Goal: Transaction & Acquisition: Book appointment/travel/reservation

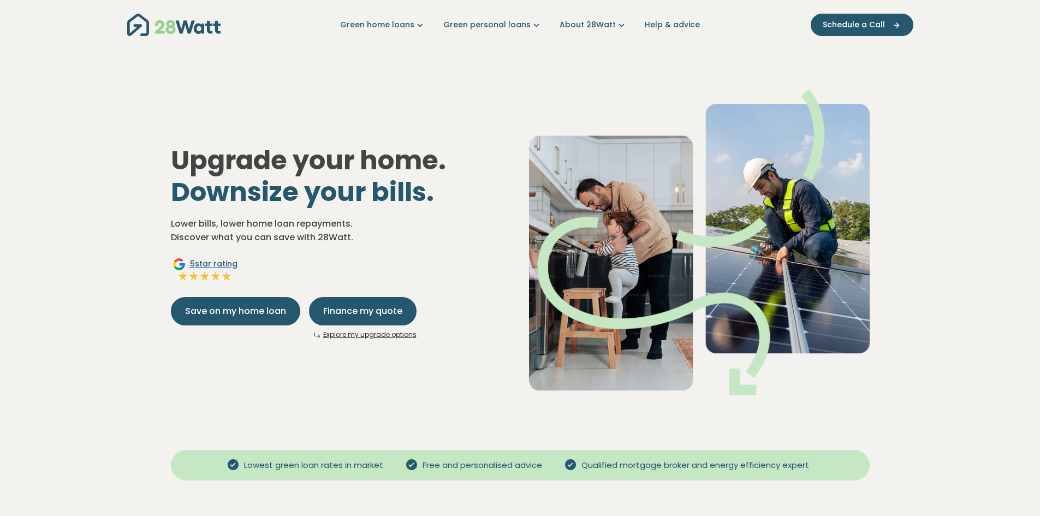
click at [240, 342] on div "Upgrade your home. Downsize your bills. Lower bills, lower home loan repayments…" at bounding box center [520, 233] width 717 height 359
click at [359, 333] on link "Explore my upgrade options" at bounding box center [369, 334] width 93 height 9
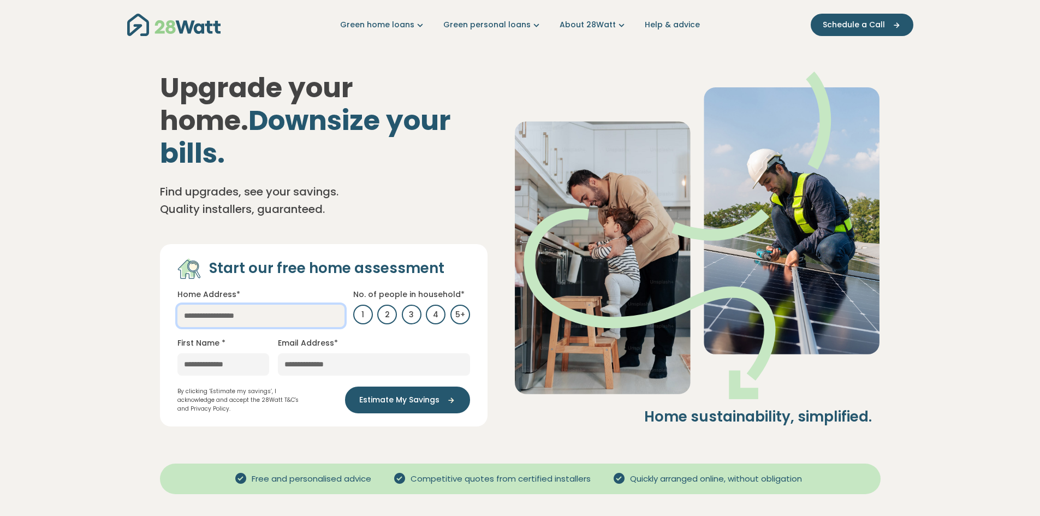
click at [276, 305] on input "text" at bounding box center [261, 316] width 167 height 22
click at [141, 276] on div "Upgrade your home. Downsize your bills. Find upgrades, see your savings. Qualit…" at bounding box center [520, 249] width 786 height 399
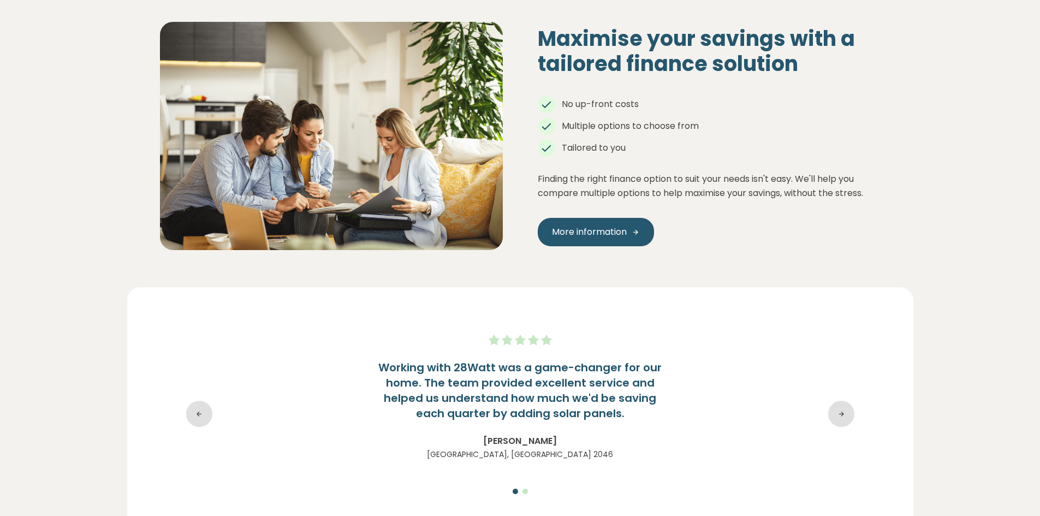
scroll to position [1588, 0]
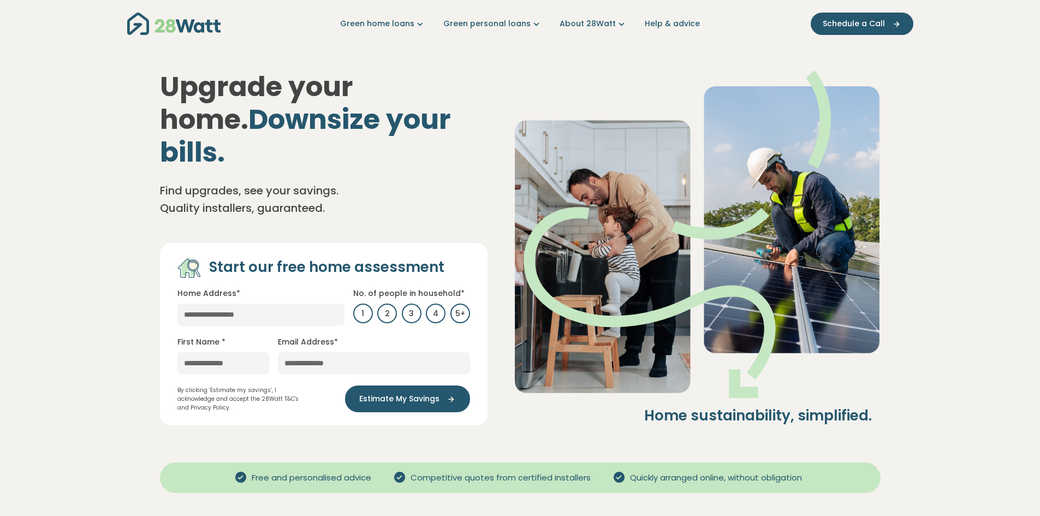
scroll to position [0, 0]
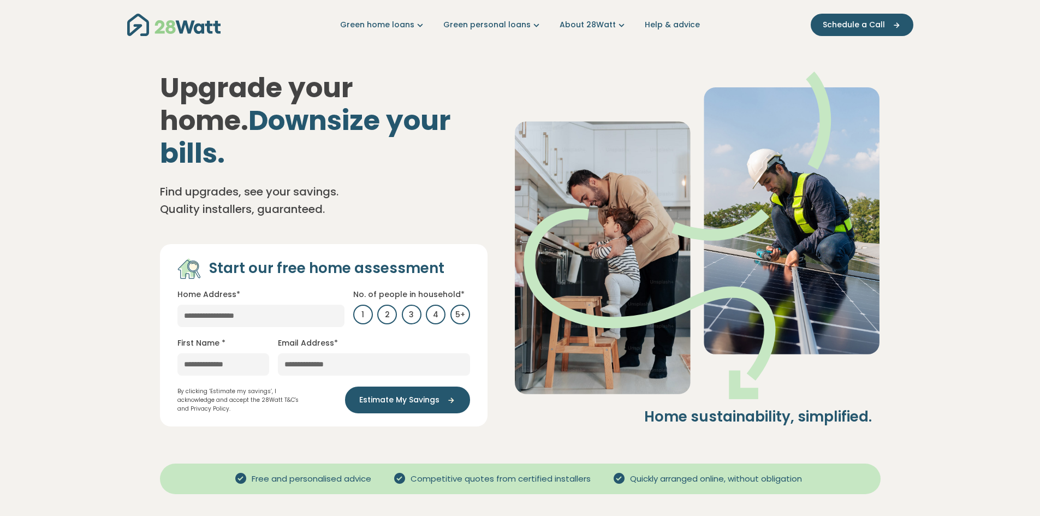
click at [603, 59] on div "Upgrade your home. Downsize your bills. Find upgrades, see your savings. Qualit…" at bounding box center [520, 249] width 786 height 399
click at [525, 59] on div "Upgrade your home. Downsize your bills. Find upgrades, see your savings. Qualit…" at bounding box center [520, 249] width 786 height 399
click at [508, 23] on link "Green personal loans" at bounding box center [492, 24] width 99 height 11
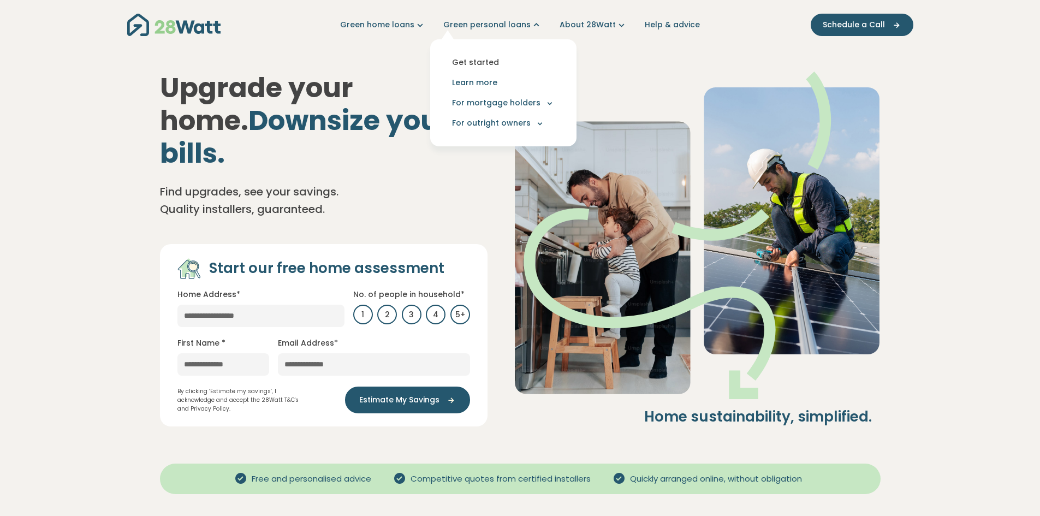
click at [484, 63] on link "Get started" at bounding box center [503, 62] width 129 height 20
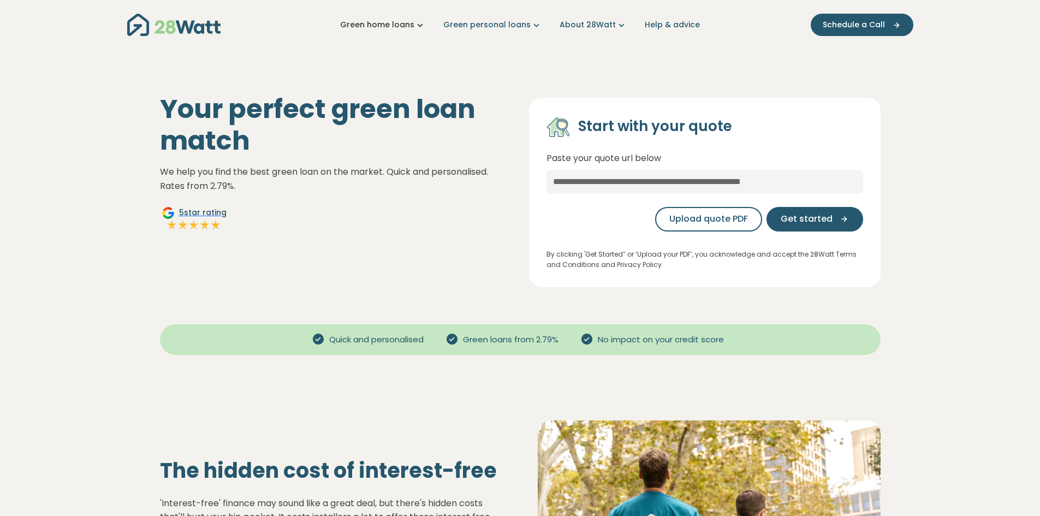
click at [397, 22] on link "Green home loans" at bounding box center [383, 24] width 86 height 11
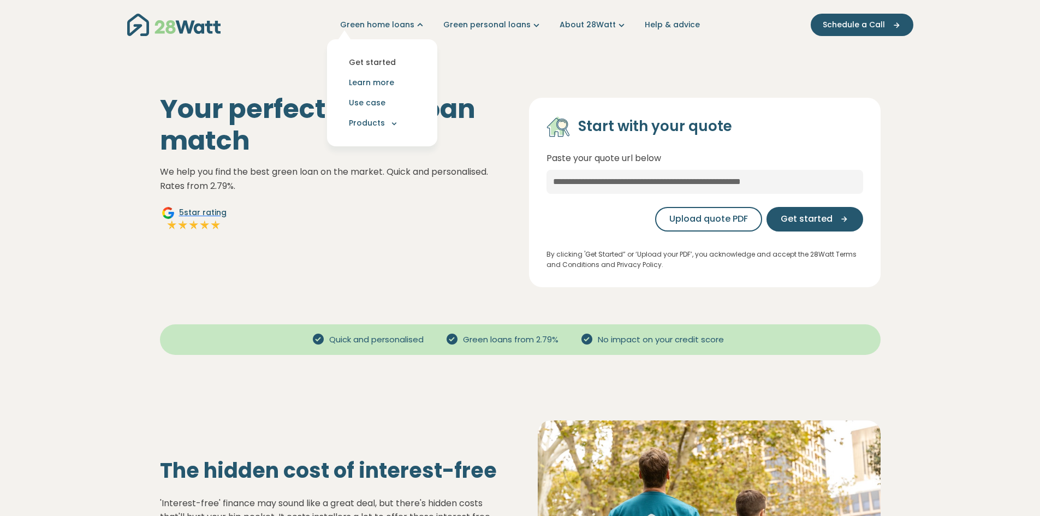
click at [381, 57] on link "Get started" at bounding box center [382, 62] width 93 height 20
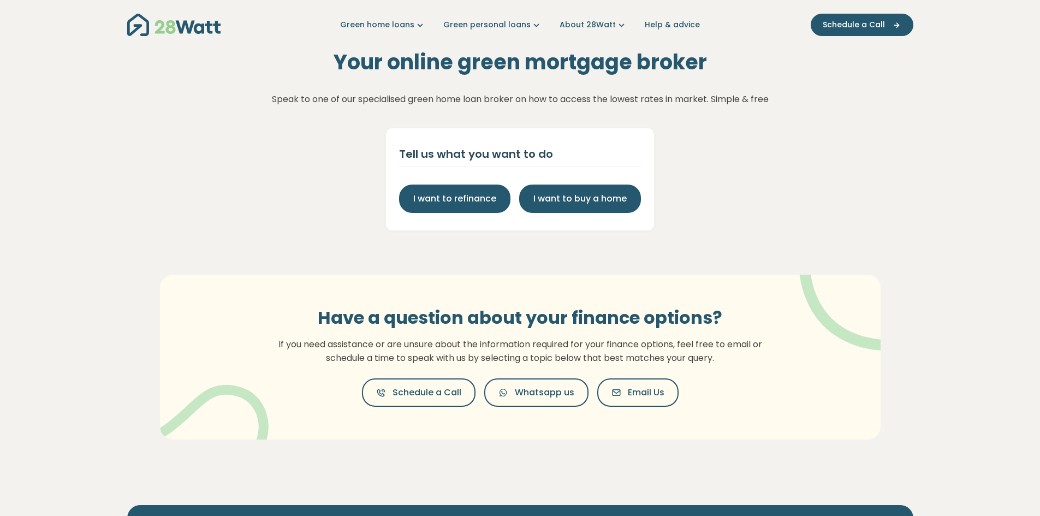
click at [523, 342] on p "If you need assistance or are unsure about the information required for your fi…" at bounding box center [520, 352] width 497 height 28
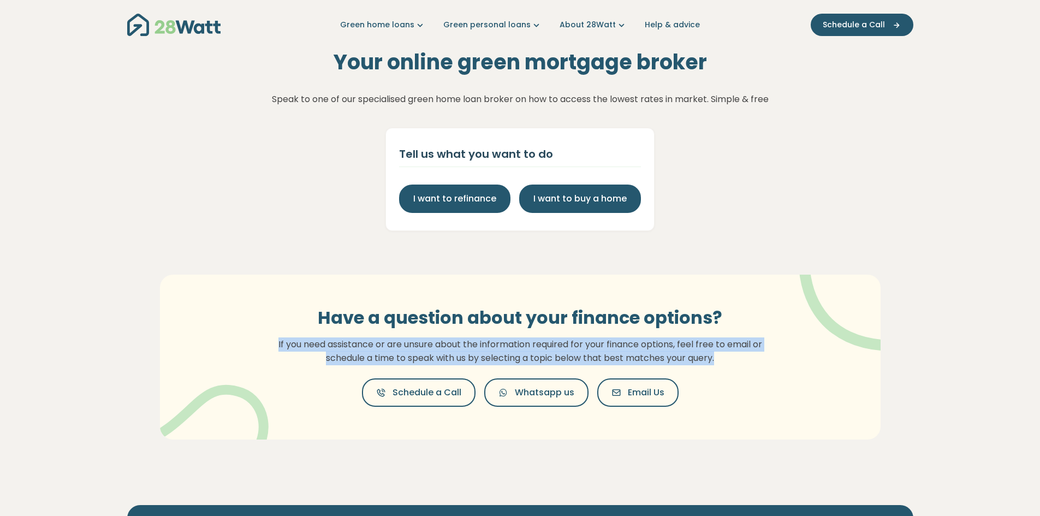
click at [523, 342] on p "If you need assistance or are unsure about the information required for your fi…" at bounding box center [520, 352] width 497 height 28
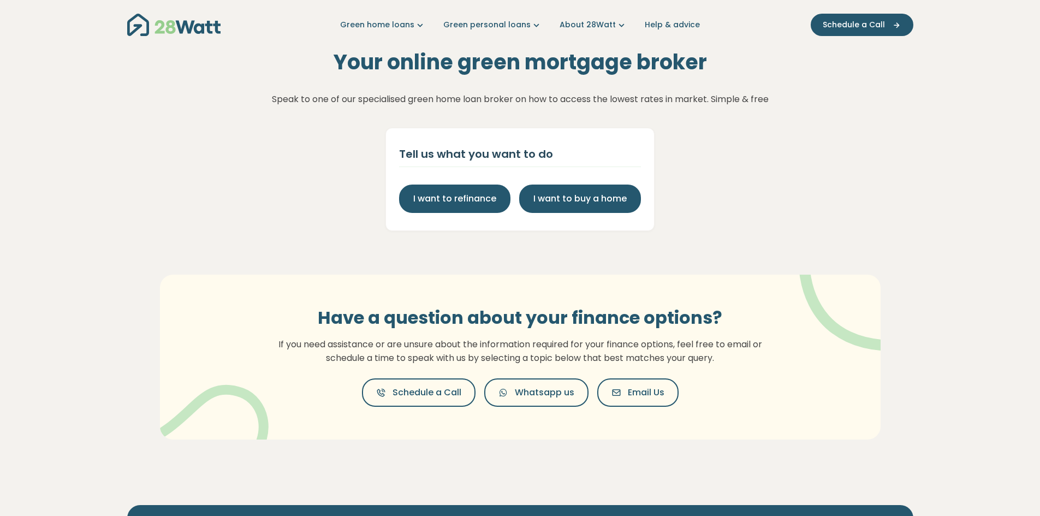
click at [360, 248] on div "Have a question about your finance options? If you need assistance or are unsur…" at bounding box center [520, 357] width 786 height 252
click at [779, 98] on div "Your online green mortgage broker Speak to one of our specialised green home lo…" at bounding box center [520, 140] width 1040 height 181
